Goal: Information Seeking & Learning: Learn about a topic

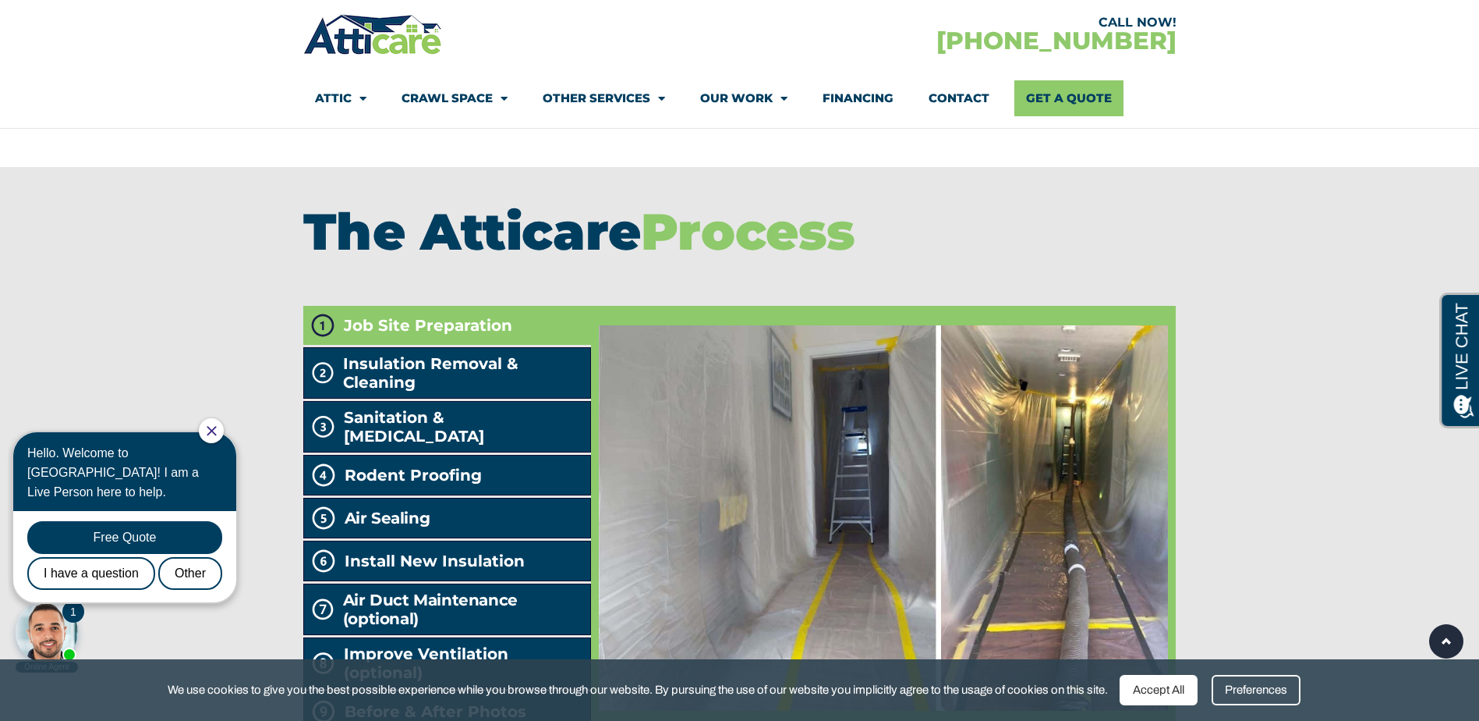
scroll to position [2644, 0]
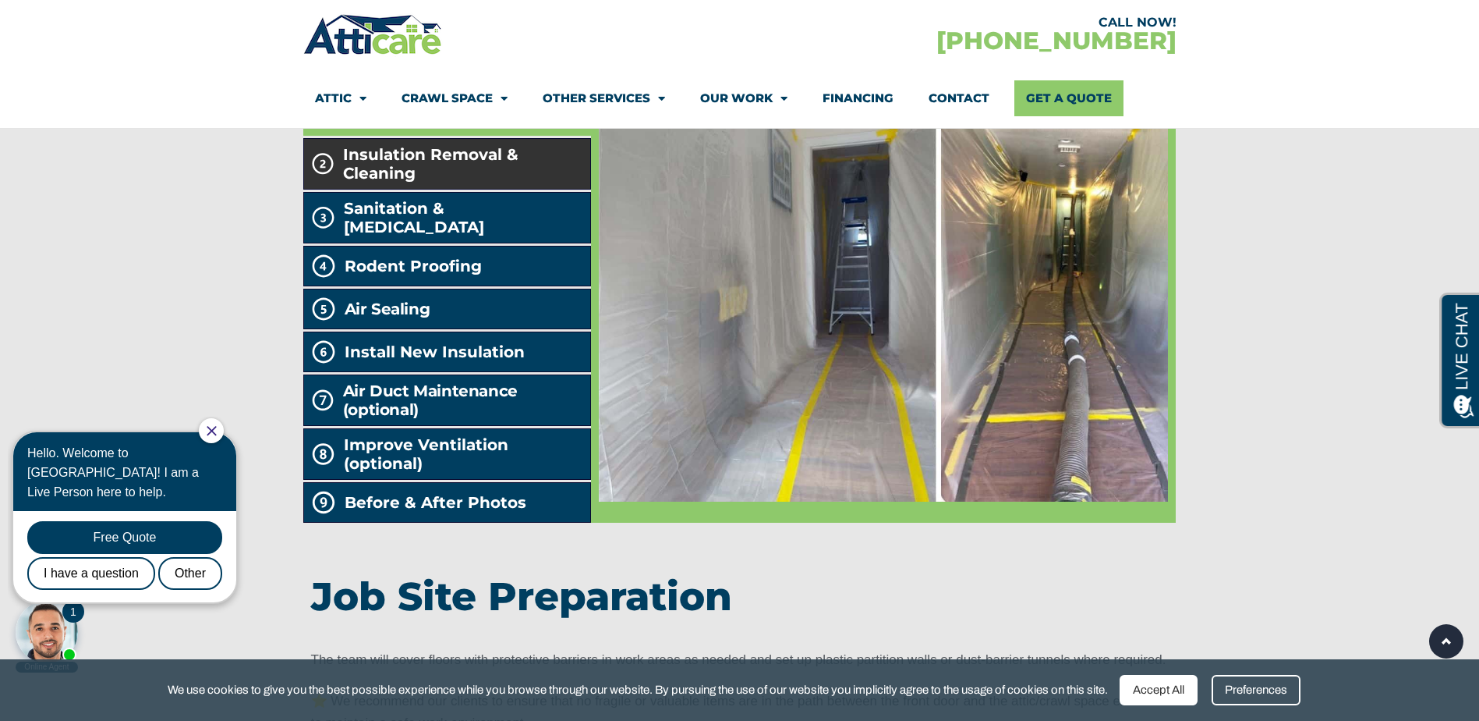
click at [458, 182] on span "Insulation Removal & Cleaning" at bounding box center [463, 163] width 241 height 37
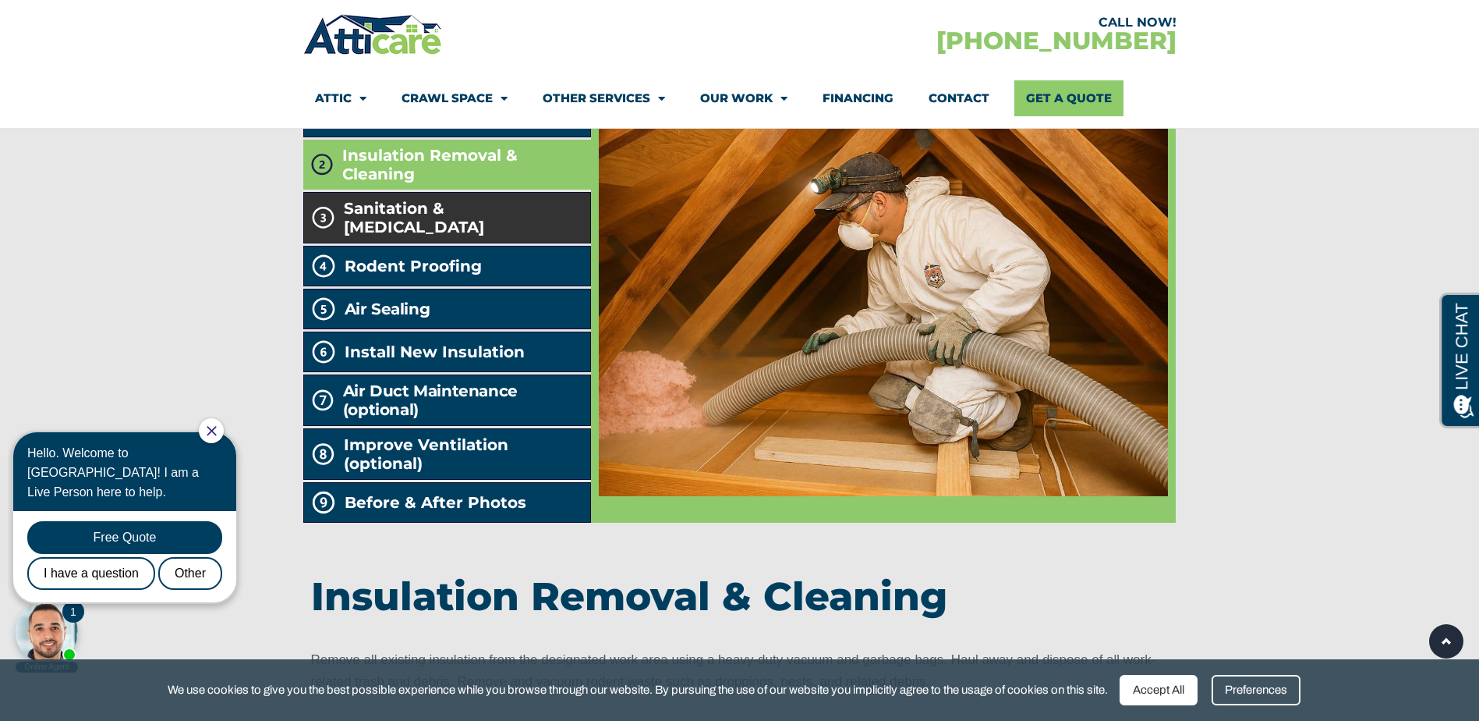
click at [452, 236] on span "Sanitation & [MEDICAL_DATA]" at bounding box center [464, 217] width 240 height 37
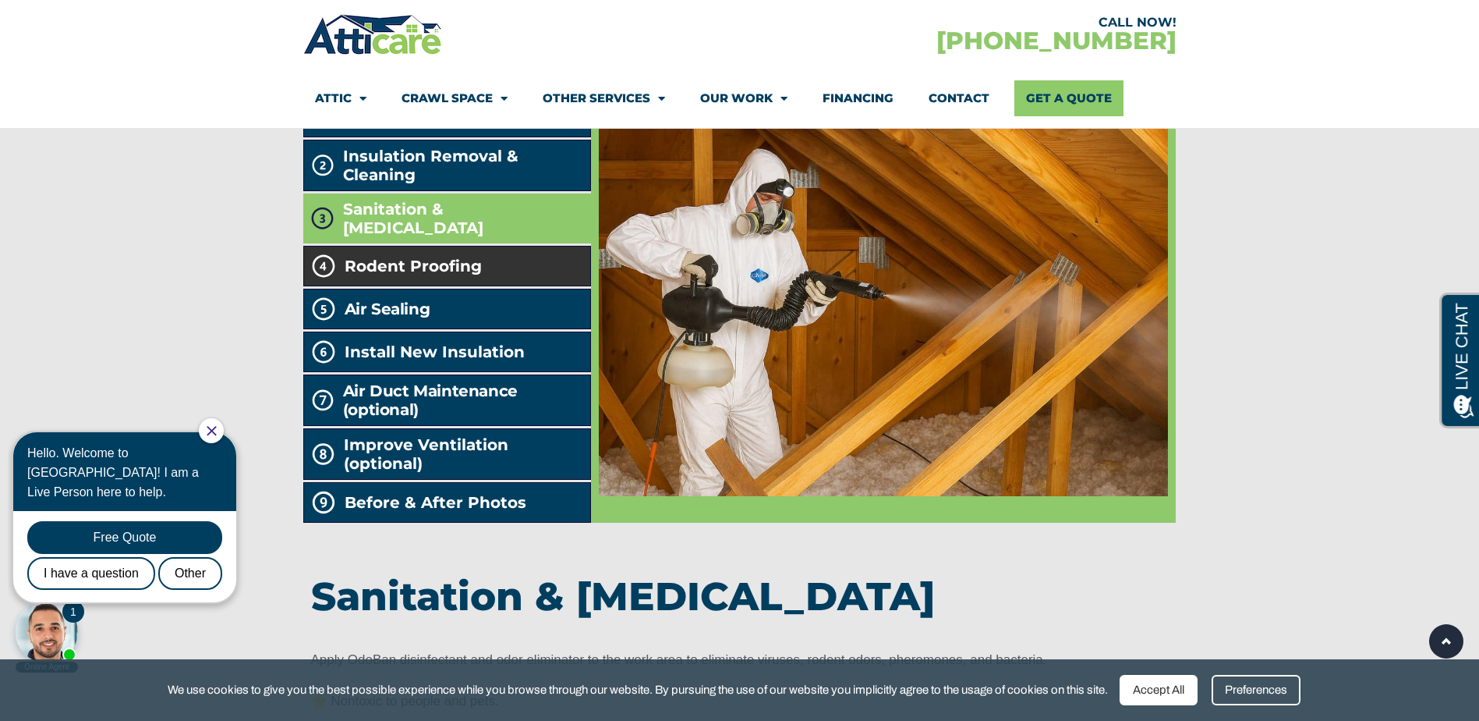
click at [440, 275] on span "Rodent Proofing" at bounding box center [413, 266] width 137 height 19
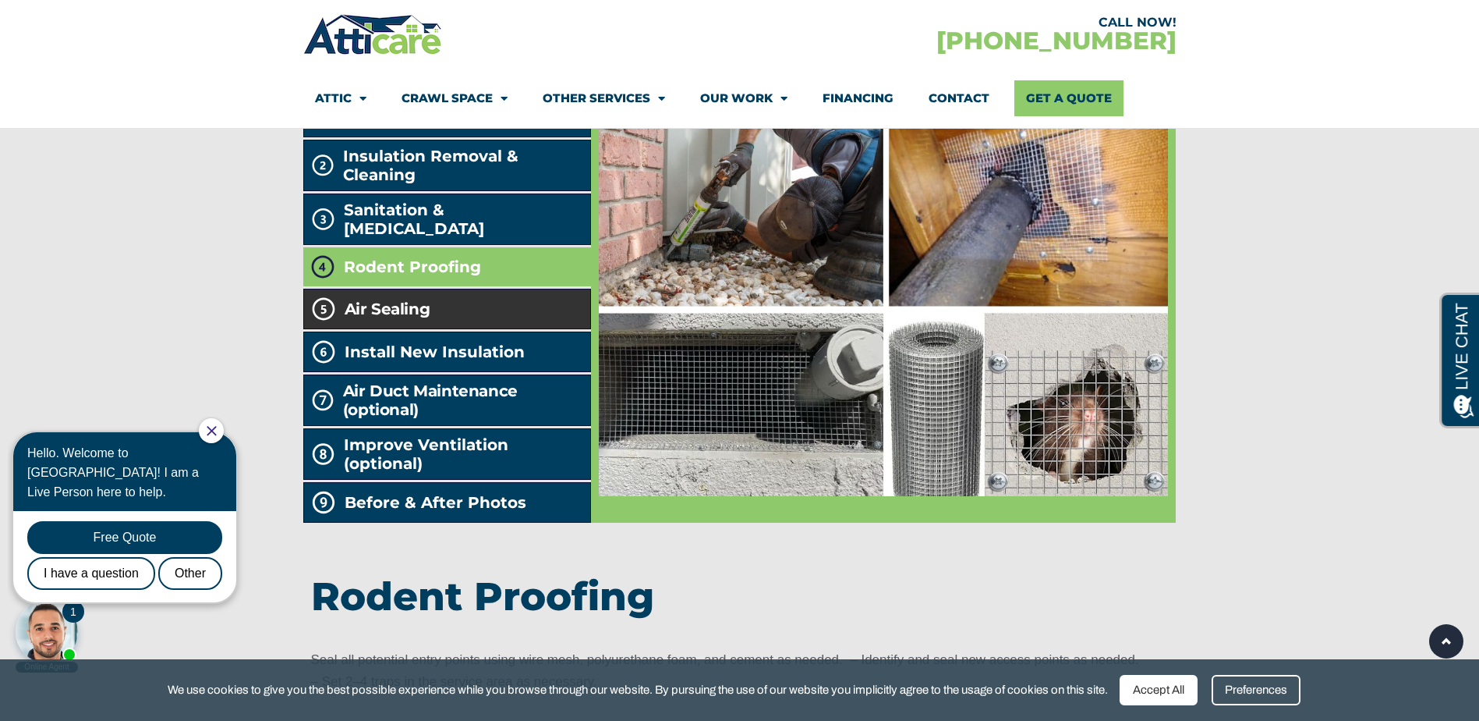
click at [469, 329] on li "Air Sealing" at bounding box center [447, 309] width 289 height 41
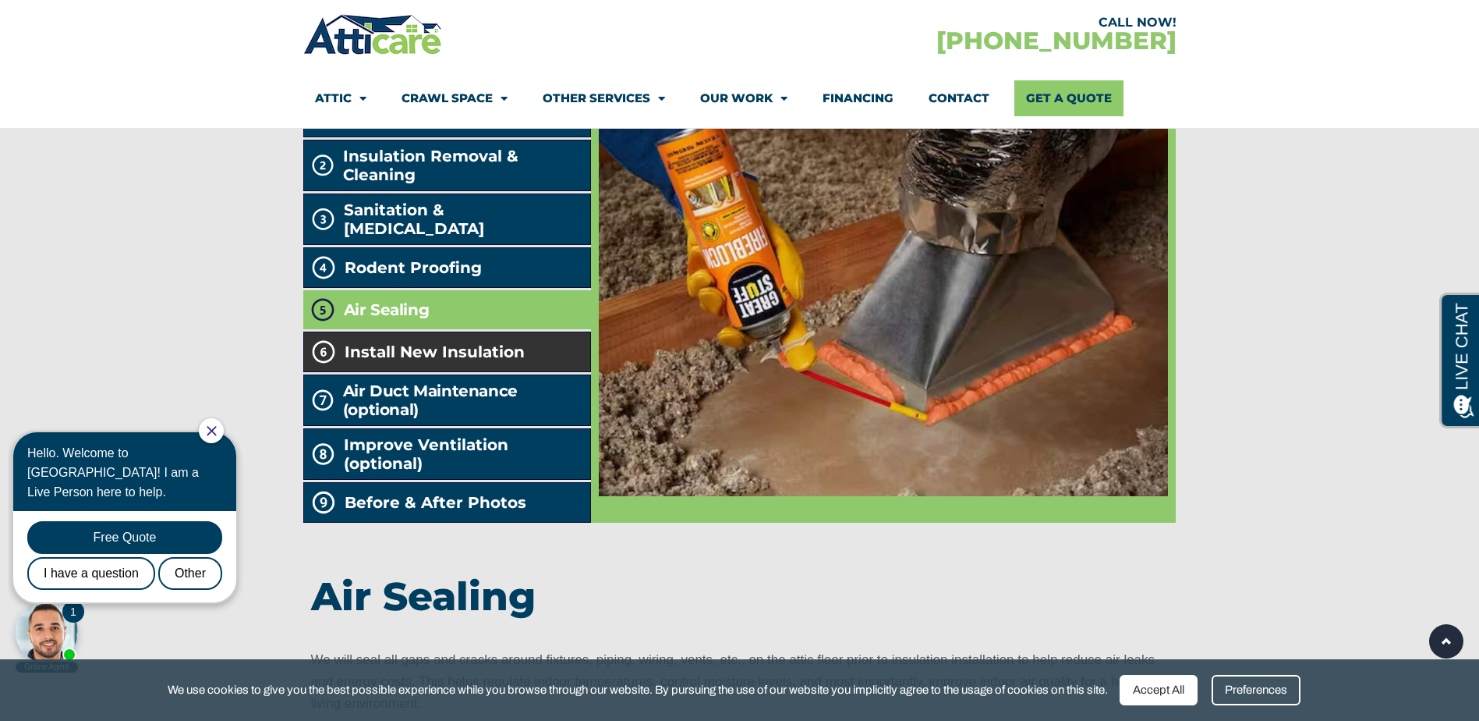
click at [461, 361] on span "Install New Insulation" at bounding box center [435, 351] width 180 height 19
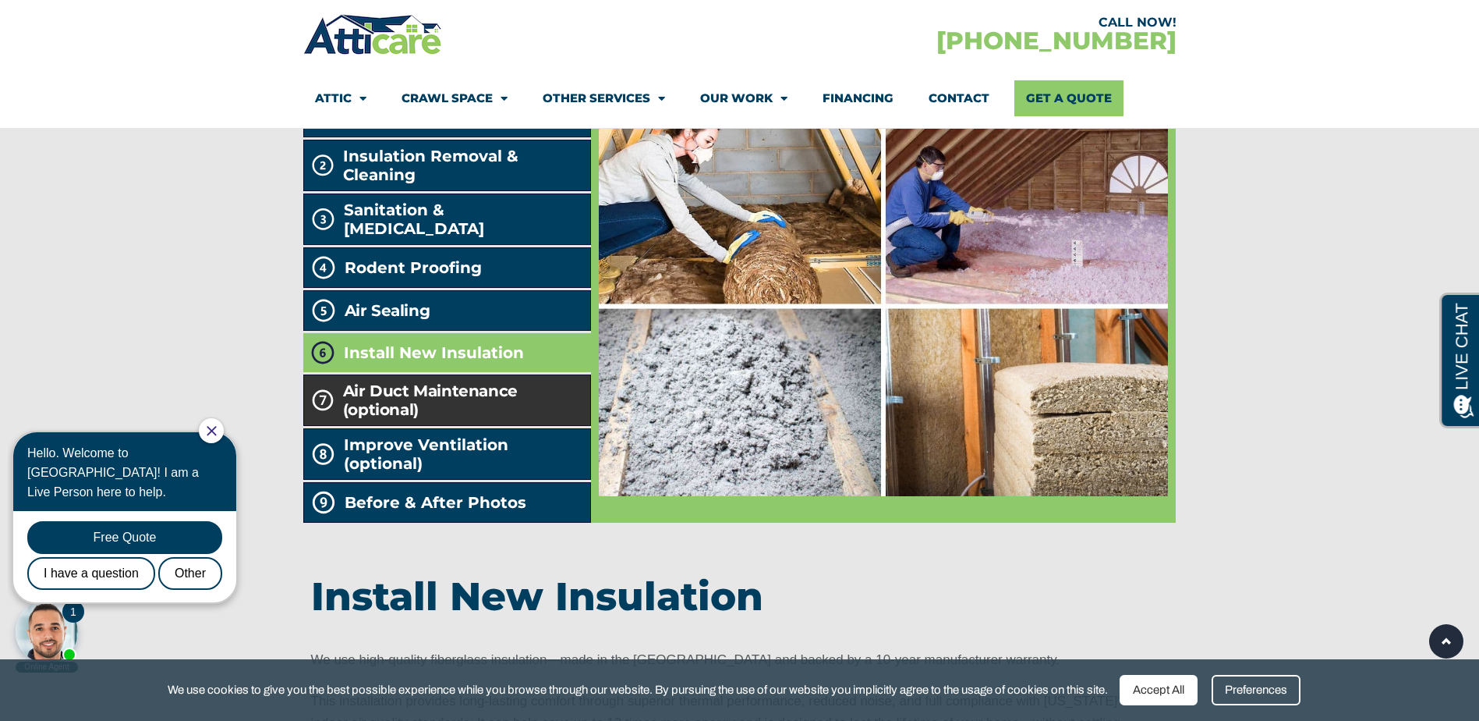
click at [459, 419] on h2 "Air Duct Maintenance (optional)" at bounding box center [463, 399] width 241 height 37
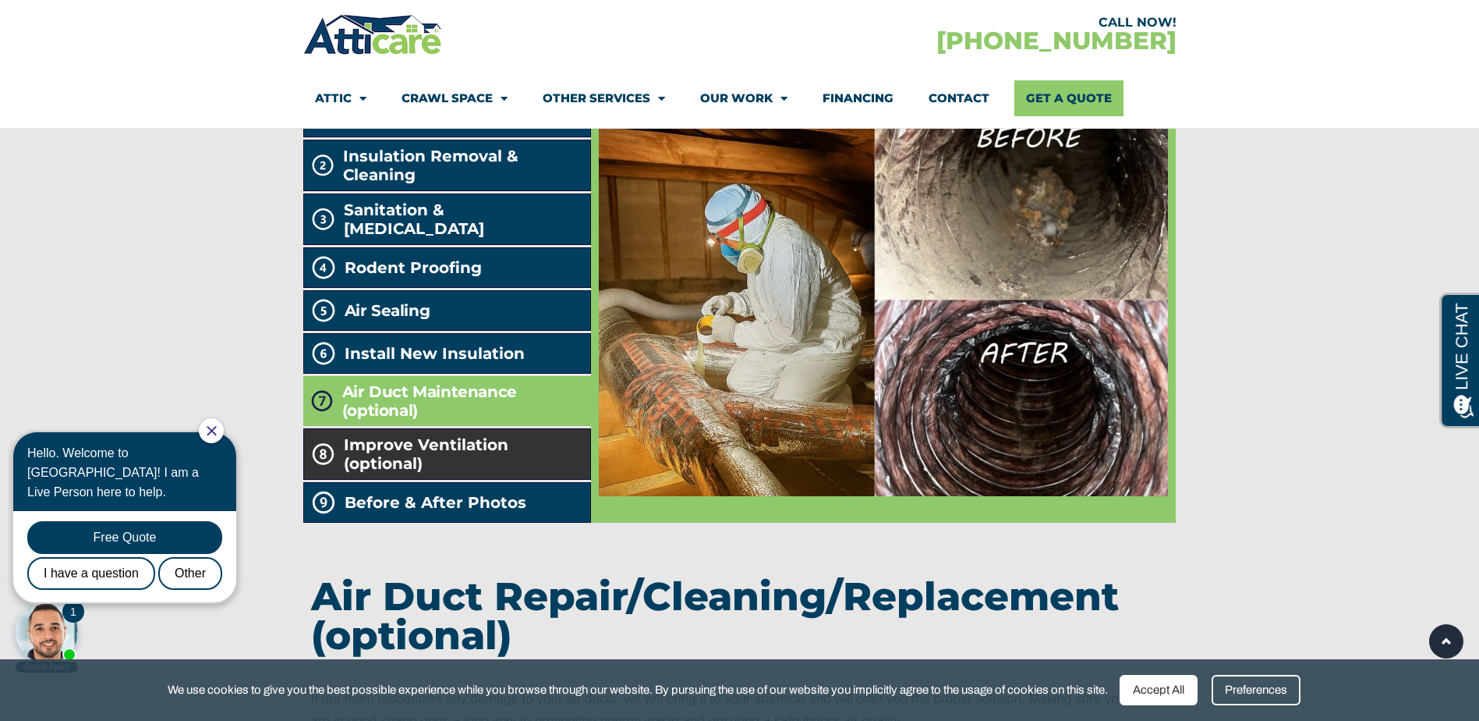
click at [484, 473] on span "Improve Ventilation (optional)" at bounding box center [464, 453] width 241 height 37
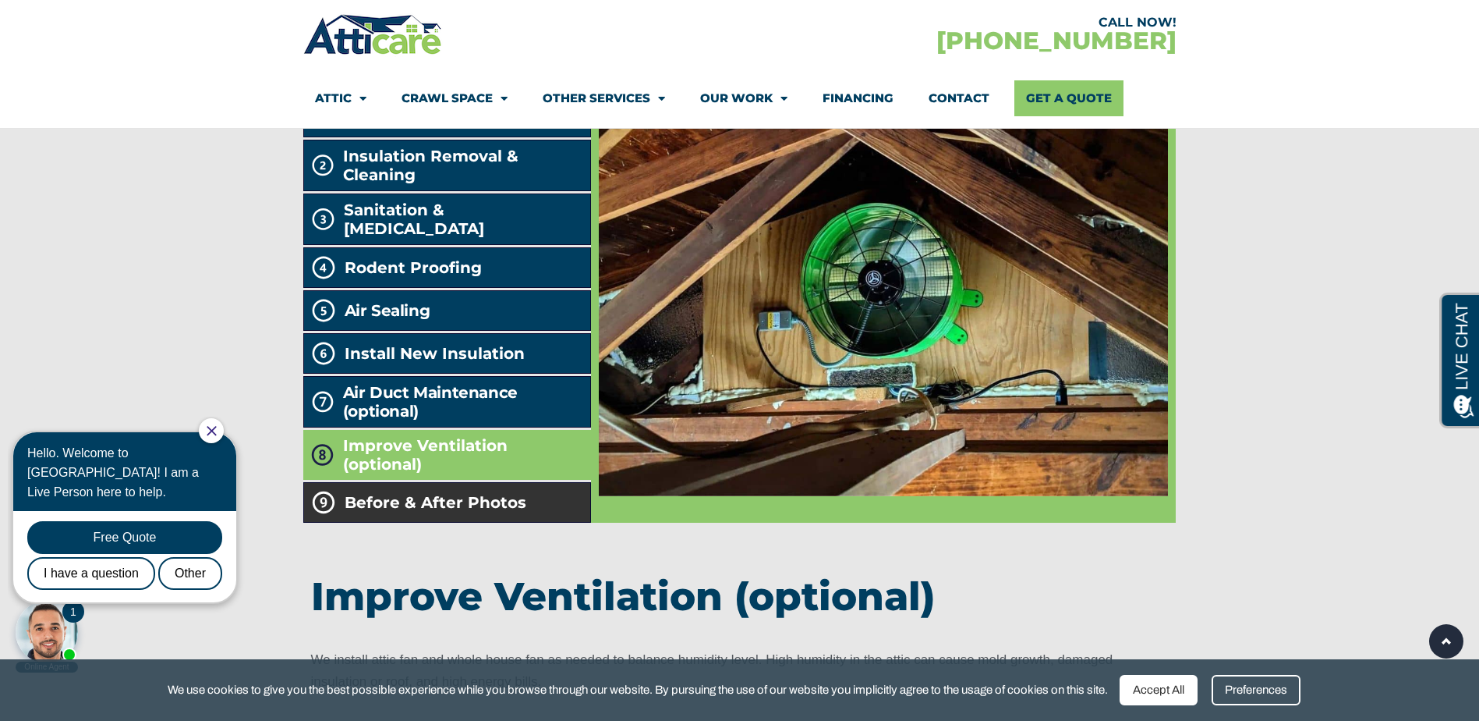
click at [494, 523] on li "Before & After Photos" at bounding box center [447, 502] width 289 height 41
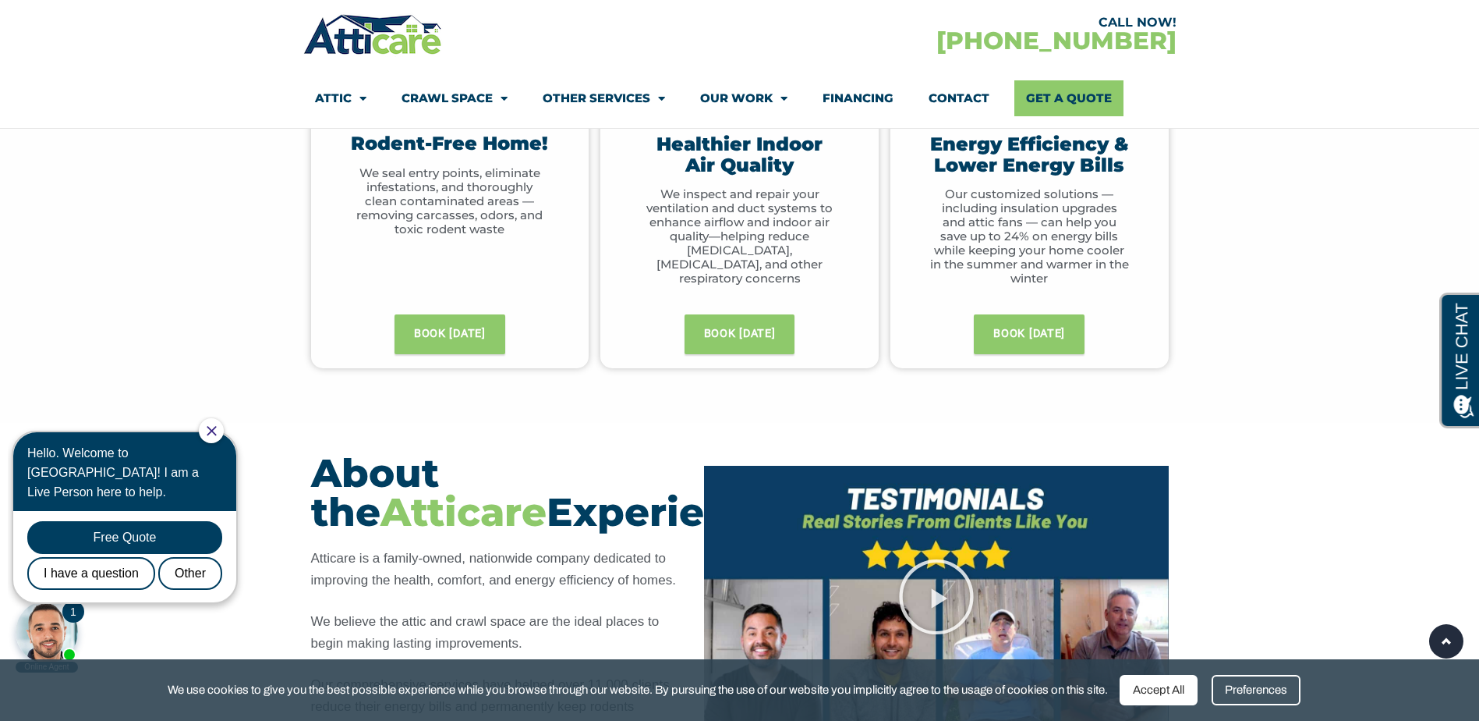
scroll to position [936, 0]
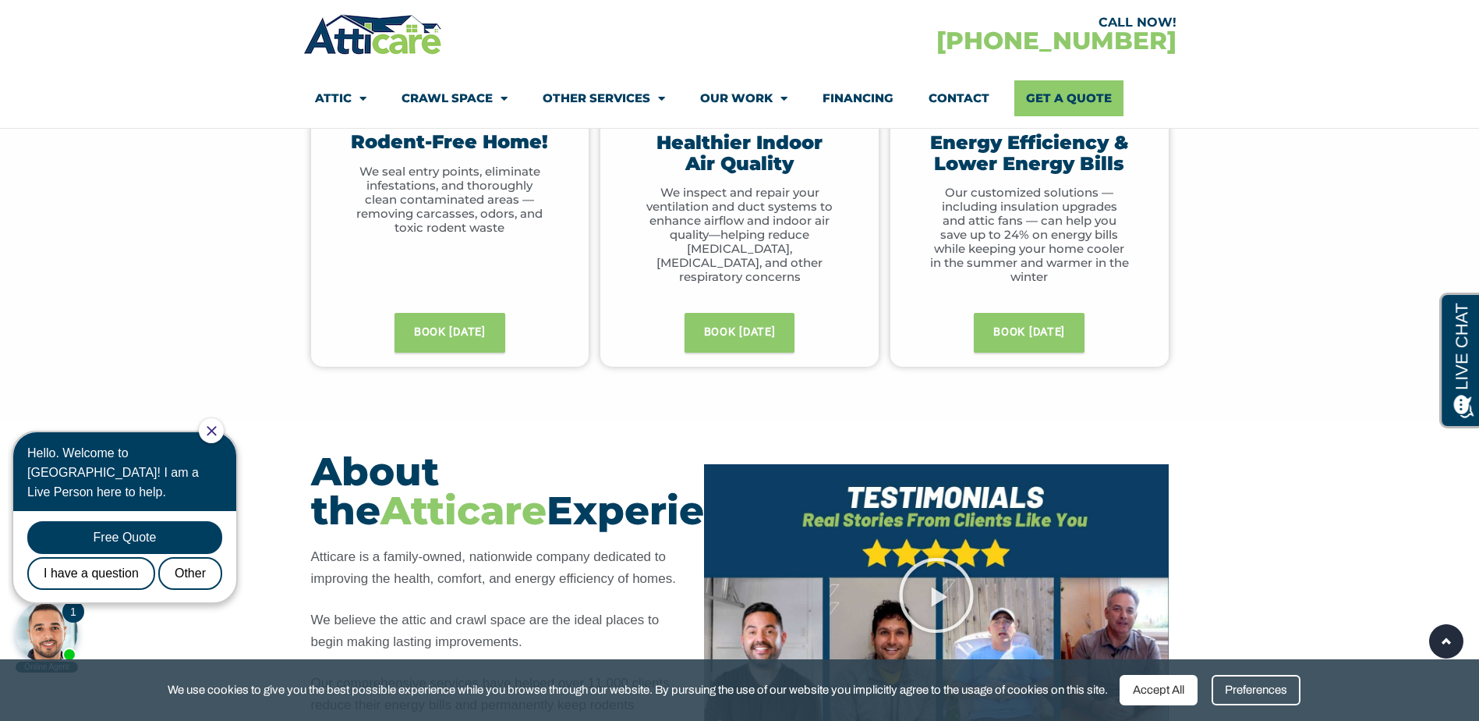
click at [338, 42] on img at bounding box center [373, 34] width 140 height 45
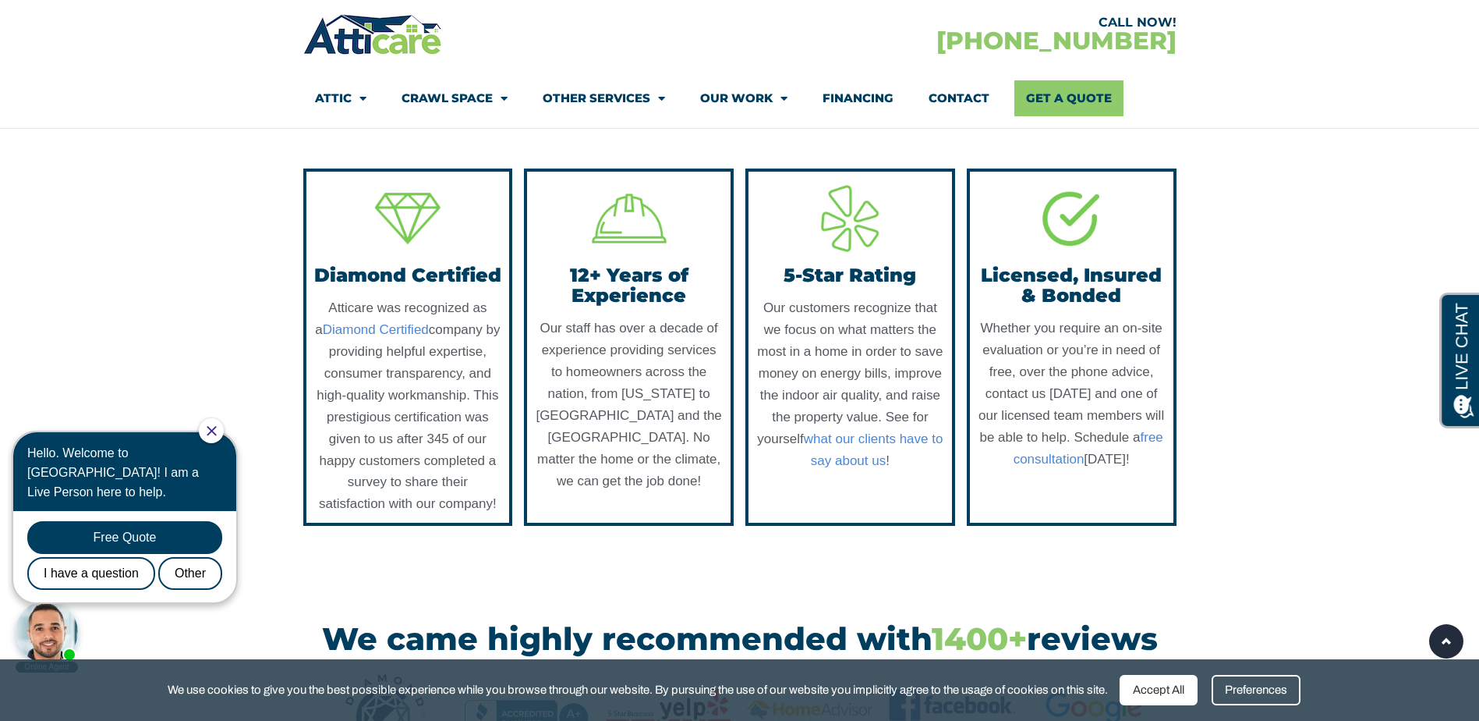
scroll to position [2028, 0]
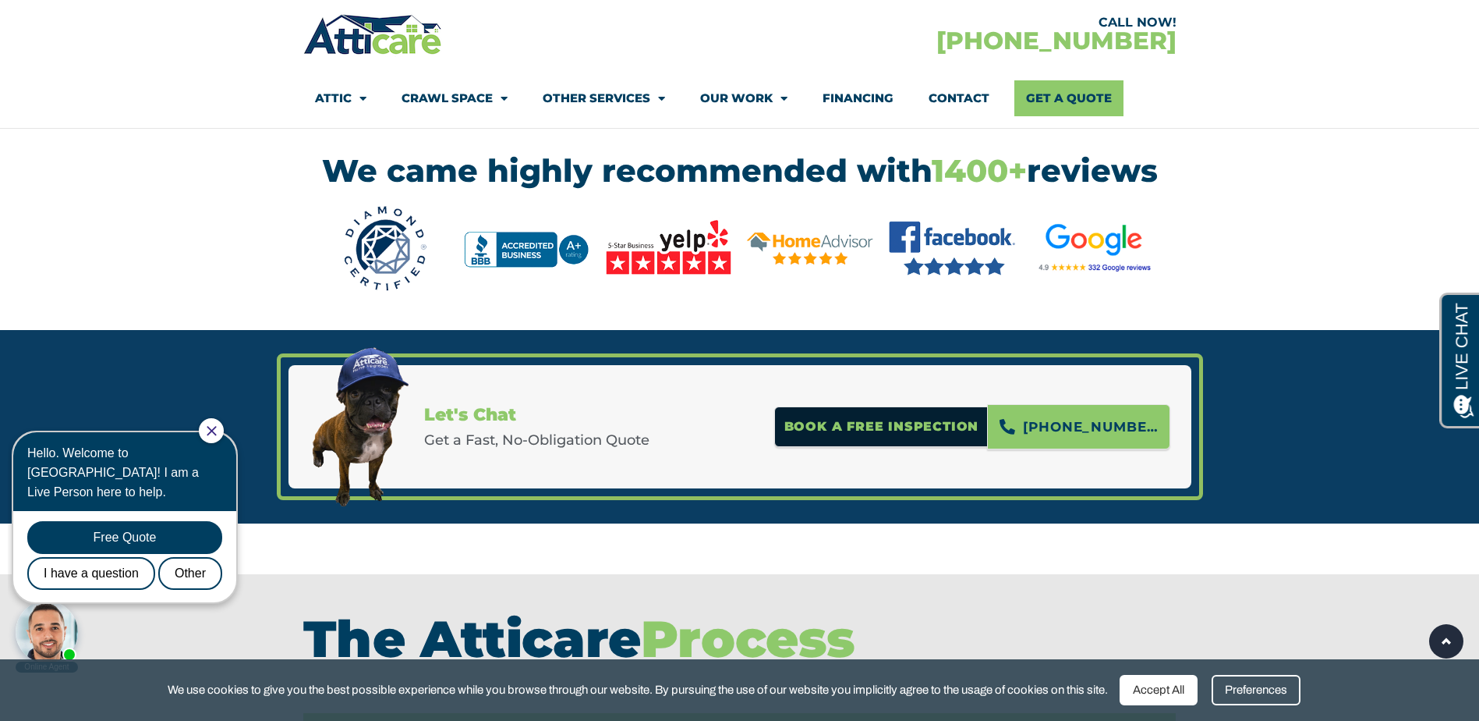
click at [1099, 276] on img at bounding box center [1094, 248] width 126 height 77
click at [1091, 287] on img at bounding box center [1094, 248] width 126 height 77
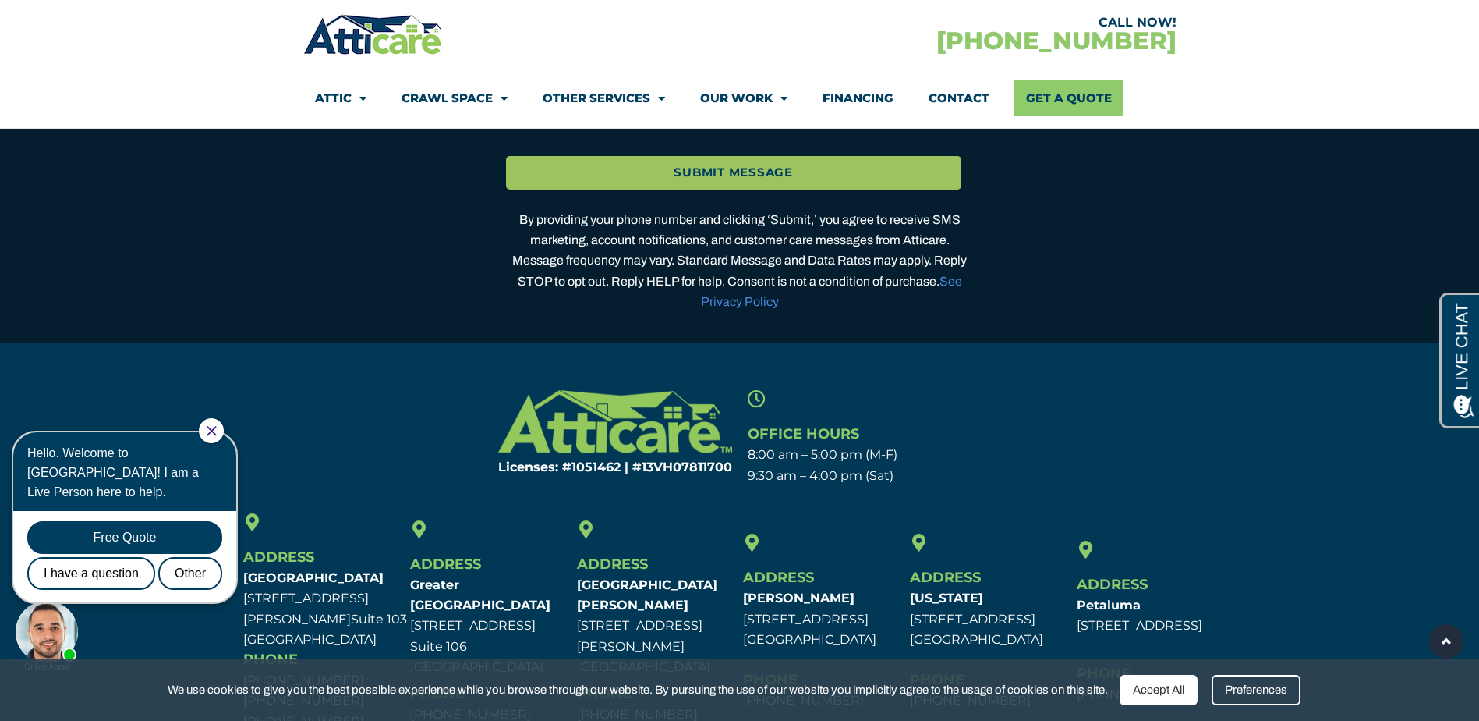
scroll to position [4983, 0]
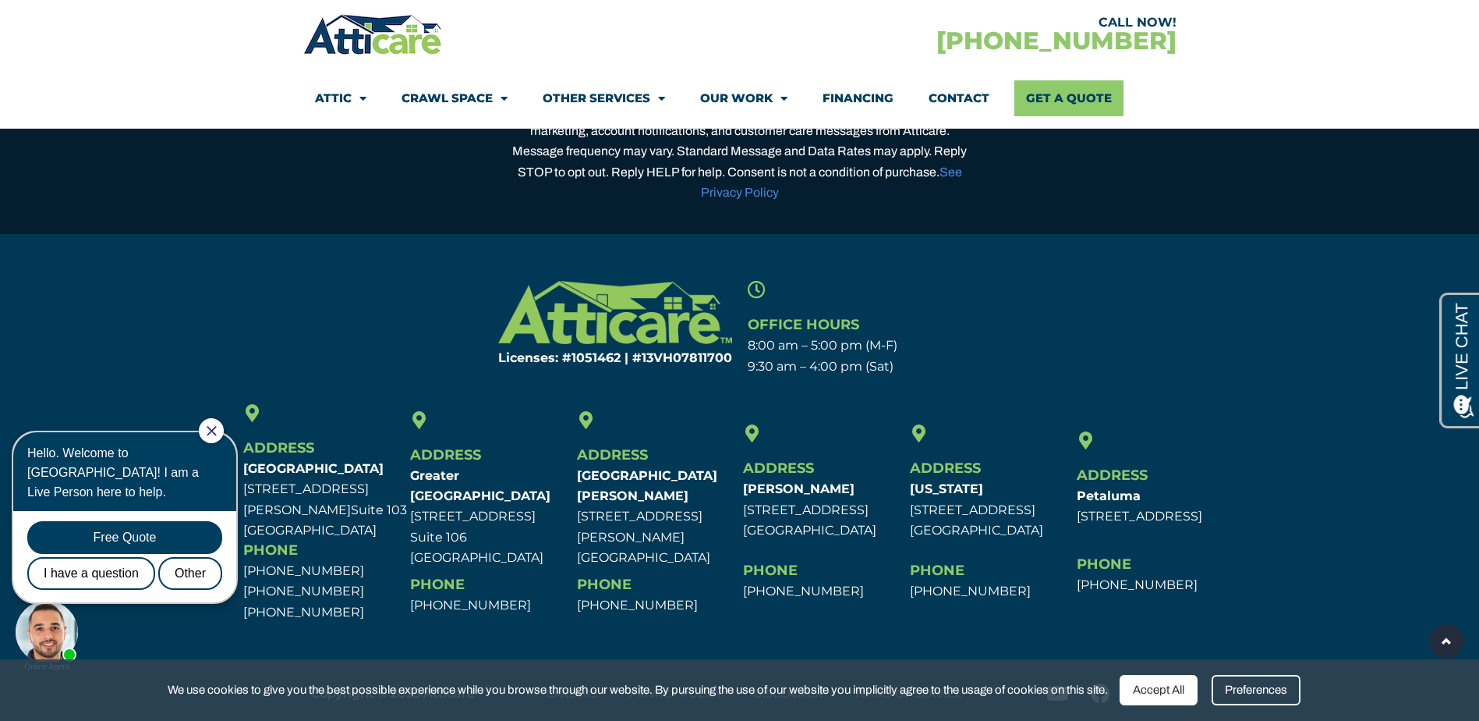
click at [217, 430] on icon "Close Chat" at bounding box center [212, 431] width 10 height 10
